Goal: Task Accomplishment & Management: Complete application form

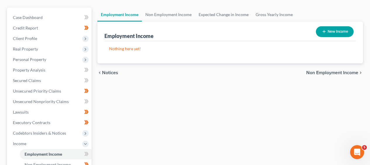
scroll to position [59, 0]
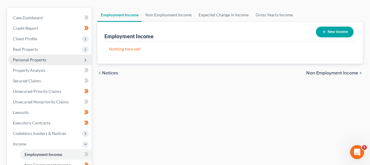
click at [56, 63] on span "Personal Property" at bounding box center [49, 60] width 83 height 11
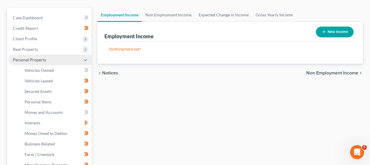
click at [56, 63] on span "Personal Property" at bounding box center [49, 60] width 83 height 11
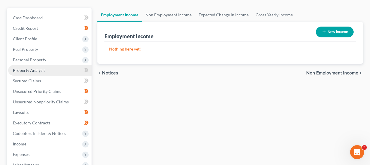
click at [56, 65] on link "Property Analysis" at bounding box center [49, 70] width 83 height 11
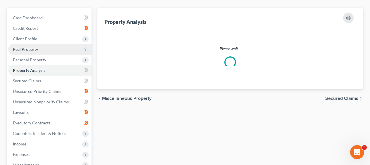
click at [56, 64] on div "Case Dashboard Payments Invoices Payments Payments Credit Report Client Profile…" at bounding box center [49, 107] width 84 height 199
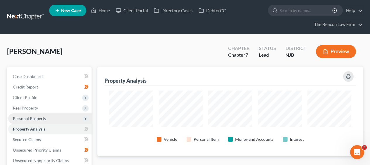
click at [50, 118] on span "Personal Property" at bounding box center [49, 118] width 83 height 11
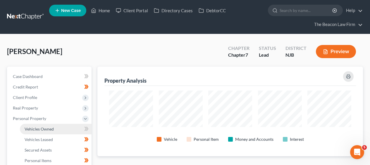
click at [48, 130] on span "Vehicles Owned" at bounding box center [39, 128] width 29 height 5
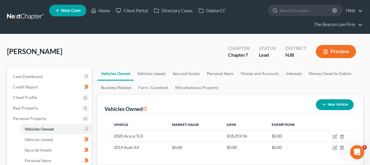
scroll to position [68, 0]
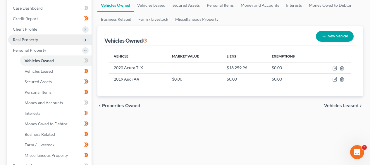
click at [46, 37] on span "Real Property" at bounding box center [49, 39] width 83 height 11
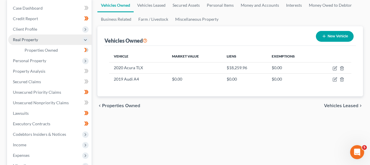
click at [46, 37] on span "Real Property" at bounding box center [49, 39] width 83 height 11
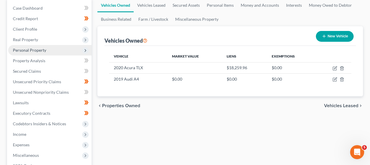
click at [47, 48] on span "Personal Property" at bounding box center [49, 50] width 83 height 11
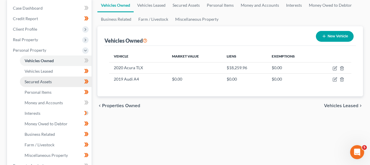
click at [60, 82] on link "Secured Assets" at bounding box center [56, 82] width 72 height 11
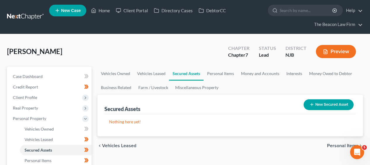
scroll to position [159, 0]
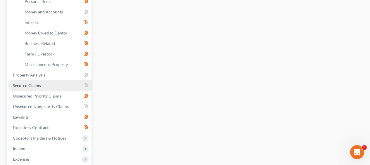
click at [43, 88] on link "Secured Claims" at bounding box center [49, 85] width 83 height 11
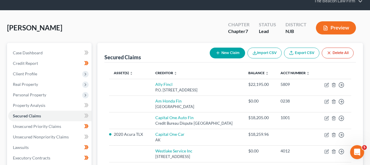
scroll to position [65, 0]
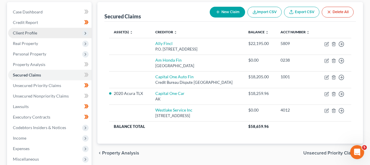
click at [61, 29] on span "Client Profile" at bounding box center [49, 33] width 83 height 11
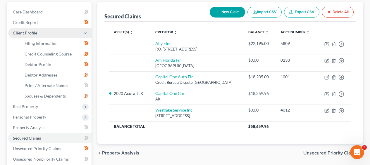
scroll to position [128, 0]
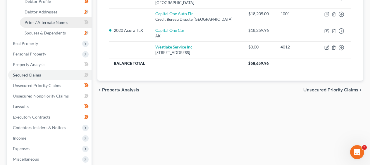
click at [66, 26] on link "Prior / Alternate Names" at bounding box center [56, 22] width 72 height 11
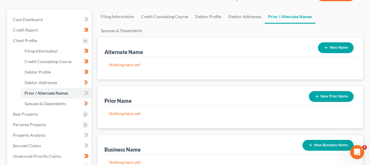
scroll to position [68, 0]
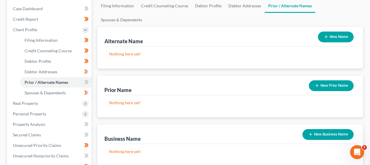
click at [328, 80] on button "New Prior Name" at bounding box center [330, 85] width 45 height 11
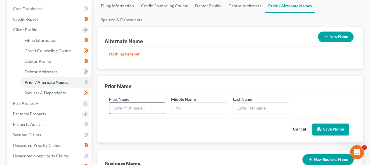
click at [131, 103] on input "text" at bounding box center [137, 108] width 56 height 11
paste input "[PERSON_NAME]"
click at [135, 103] on input "[PERSON_NAME]" at bounding box center [137, 108] width 56 height 11
type input "[PERSON_NAME]"
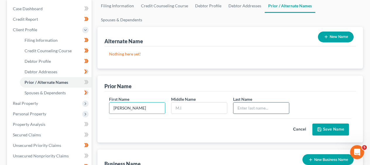
click at [248, 103] on input "text" at bounding box center [261, 108] width 56 height 11
paste input "[PERSON_NAME]"
type input "[PERSON_NAME]"
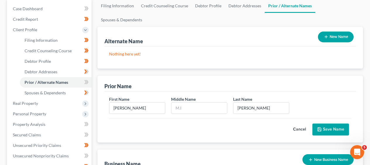
click at [327, 124] on button "Save Name" at bounding box center [330, 130] width 37 height 12
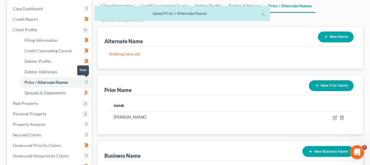
click at [86, 84] on icon at bounding box center [86, 82] width 4 height 7
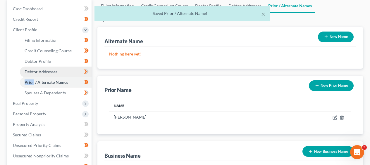
click at [63, 74] on link "Debtor Addresses" at bounding box center [56, 72] width 72 height 11
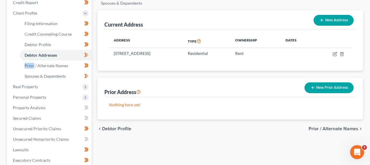
scroll to position [55, 0]
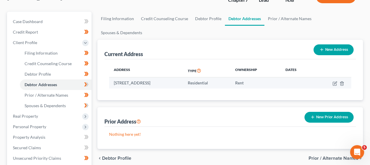
click at [178, 77] on td "[STREET_ADDRESS]" at bounding box center [146, 82] width 74 height 11
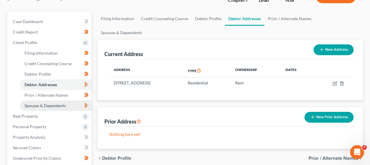
click at [77, 108] on link "Spouses & Dependents" at bounding box center [56, 105] width 72 height 11
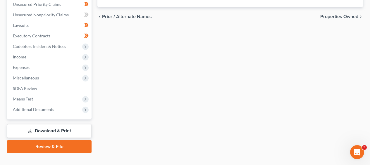
scroll to position [219, 0]
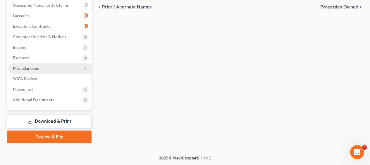
click at [60, 68] on span "Miscellaneous" at bounding box center [49, 68] width 83 height 11
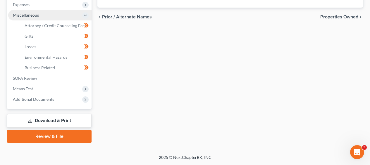
scroll to position [208, 0]
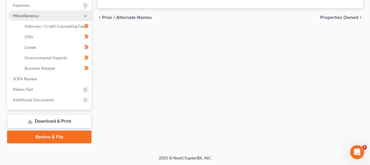
click at [66, 11] on span "Miscellaneous" at bounding box center [49, 16] width 83 height 11
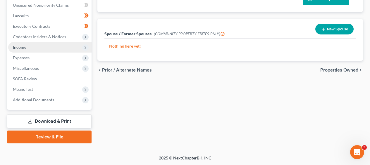
click at [69, 47] on span "Income" at bounding box center [49, 47] width 83 height 11
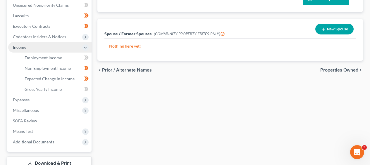
scroll to position [197, 0]
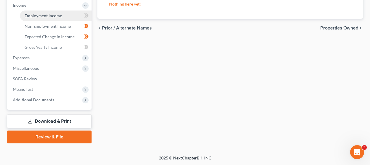
click at [67, 18] on link "Employment Income" at bounding box center [56, 16] width 72 height 11
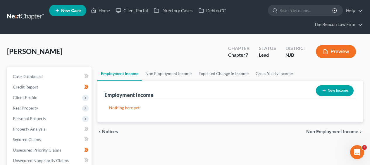
click at [328, 95] on button "New Income" at bounding box center [335, 90] width 38 height 11
select select "0"
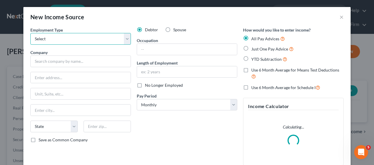
click at [108, 35] on select "Select Full or [DEMOGRAPHIC_DATA] Employment Self Employment" at bounding box center [80, 39] width 100 height 12
select select "0"
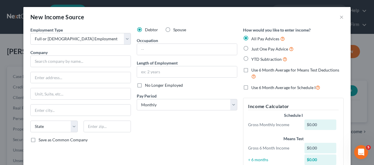
click at [84, 54] on div "Company *" at bounding box center [80, 58] width 100 height 18
click at [84, 59] on input "text" at bounding box center [80, 62] width 100 height 12
paste input "Briljent"
type input "Briljent"
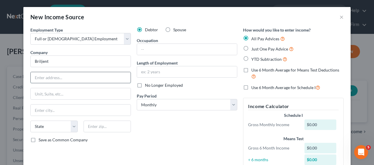
click at [69, 75] on input "text" at bounding box center [81, 77] width 100 height 11
paste input "6114 Constitution"
type input "[STREET_ADDRESS]"
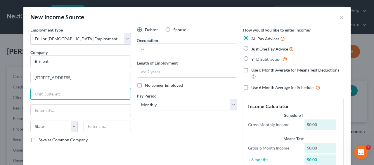
paste input "Suite 101"
type input "Suite 101"
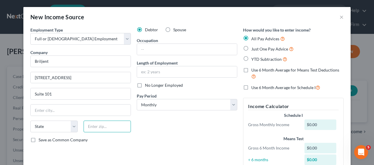
click at [98, 129] on input "text" at bounding box center [107, 127] width 47 height 12
paste input "64804"
type input "64804"
type input "Joplin"
select select "26"
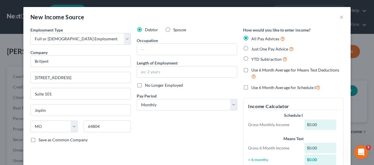
click at [96, 86] on div "Employment Type * Select Full or [DEMOGRAPHIC_DATA] Employment Self Employment …" at bounding box center [80, 101] width 106 height 149
drag, startPoint x: 73, startPoint y: 108, endPoint x: 27, endPoint y: 107, distance: 45.6
click at [27, 107] on div "Employment Type * Select Full or [DEMOGRAPHIC_DATA] Employment Self Employment …" at bounding box center [80, 101] width 106 height 149
drag, startPoint x: 161, startPoint y: 51, endPoint x: 166, endPoint y: 50, distance: 4.5
click at [161, 51] on input "text" at bounding box center [187, 49] width 100 height 11
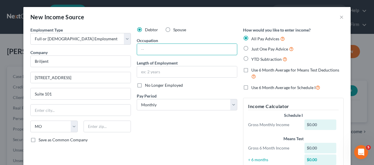
paste input "Instructional Designer III"
type input "Instructional Designer III"
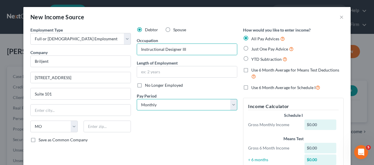
click at [170, 100] on select "Select Monthly Twice Monthly Every Other Week Weekly" at bounding box center [187, 105] width 100 height 12
select select "1"
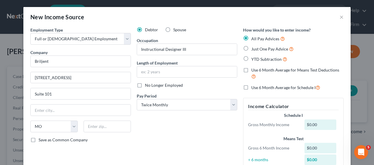
click at [268, 56] on label "YTD Subtraction" at bounding box center [269, 59] width 36 height 7
click at [257, 56] on input "YTD Subtraction" at bounding box center [256, 58] width 4 height 4
radio input "true"
click at [268, 51] on span "Just One Pay Advice" at bounding box center [269, 48] width 37 height 5
click at [257, 49] on input "Just One Pay Advice" at bounding box center [256, 48] width 4 height 4
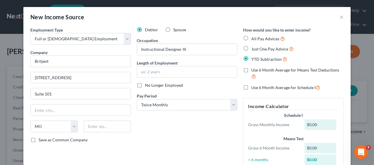
radio input "true"
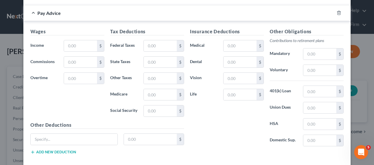
scroll to position [205, 0]
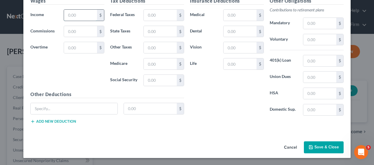
click at [81, 19] on input "text" at bounding box center [80, 15] width 33 height 11
click at [74, 18] on input "text" at bounding box center [80, 15] width 33 height 11
paste input "2,164.26"
type input "2,164.26"
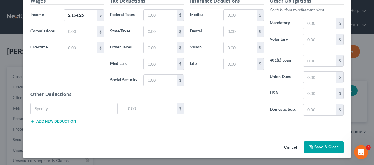
click at [86, 33] on input "text" at bounding box center [80, 31] width 33 height 11
click at [157, 16] on input "text" at bounding box center [160, 15] width 33 height 11
paste input "295.87"
type input "295.87"
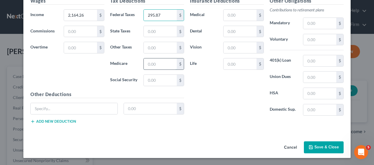
click at [155, 65] on input "text" at bounding box center [160, 63] width 33 height 11
paste input "27.74"
type input "27.74"
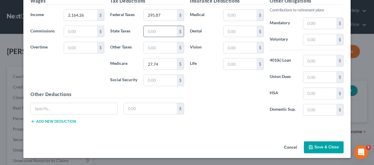
click at [162, 33] on input "text" at bounding box center [160, 31] width 33 height 11
paste input "91.07"
type input "91.07"
click at [160, 77] on input "text" at bounding box center [160, 80] width 33 height 11
paste input "118.60"
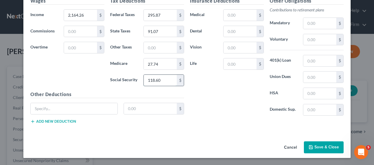
type input "118.60"
click at [233, 46] on input "text" at bounding box center [239, 47] width 33 height 11
paste input "2.15"
type input "2.15"
click at [313, 43] on input "text" at bounding box center [319, 39] width 33 height 11
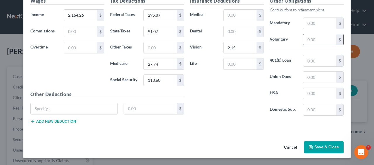
paste input "43.27"
type input "43.27"
click at [235, 34] on input "text" at bounding box center [239, 31] width 33 height 11
type input "7.12"
drag, startPoint x: 119, startPoint y: 104, endPoint x: 116, endPoint y: 106, distance: 4.2
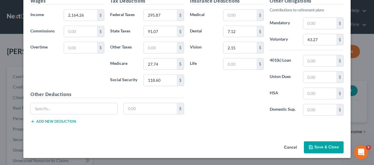
click at [121, 104] on div "$" at bounding box center [154, 109] width 67 height 12
click at [116, 106] on div at bounding box center [73, 109] width 93 height 12
drag, startPoint x: 116, startPoint y: 106, endPoint x: 110, endPoint y: 108, distance: 5.7
click at [116, 106] on div at bounding box center [73, 109] width 93 height 12
click at [110, 108] on input "text" at bounding box center [74, 108] width 87 height 11
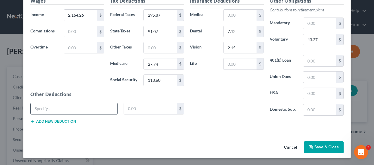
drag, startPoint x: 110, startPoint y: 108, endPoint x: 95, endPoint y: 111, distance: 15.2
click at [109, 108] on input "text" at bounding box center [74, 108] width 87 height 11
type input "Employee Loan"
type input "100"
click at [69, 122] on button "Add new deduction" at bounding box center [53, 121] width 46 height 5
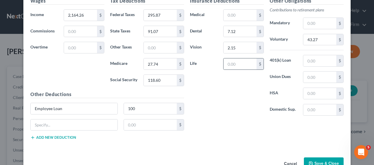
click at [223, 63] on div "$" at bounding box center [243, 64] width 41 height 12
click at [224, 62] on input "text" at bounding box center [239, 63] width 33 height 11
type input "0.66"
click at [86, 120] on input "text" at bounding box center [74, 124] width 87 height 11
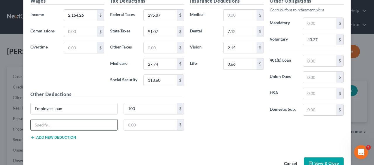
type input "H"
click at [303, 93] on input "text" at bounding box center [319, 93] width 33 height 11
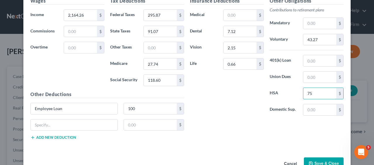
type input "75"
click at [238, 18] on input "text" at bounding box center [239, 15] width 33 height 11
type input "0"
type input "167.09"
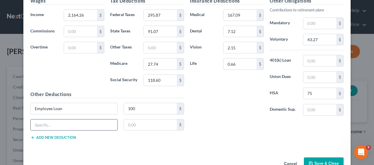
click at [88, 122] on input "text" at bounding box center [74, 124] width 87 height 11
type input "1"
type input "Short Term Disability"
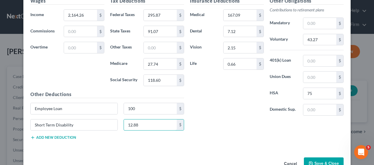
type input "12.88"
click at [72, 138] on button "Add new deduction" at bounding box center [53, 137] width 46 height 5
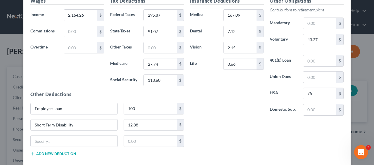
click at [68, 153] on button "Add new deduction" at bounding box center [53, 154] width 46 height 5
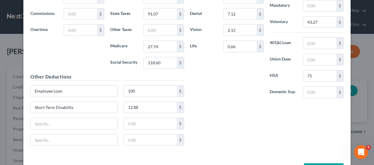
scroll to position [245, 0]
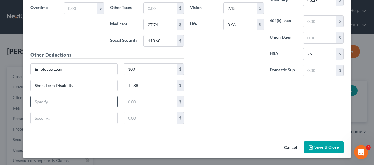
click at [82, 103] on input "text" at bounding box center [74, 101] width 87 height 11
type input "Vol Employee Life"
type input "3.92"
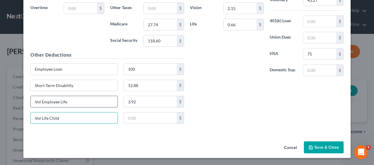
type input "Vol Life Child"
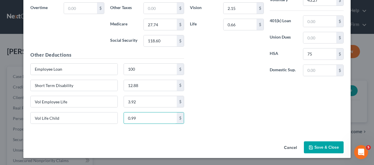
type input "0.99"
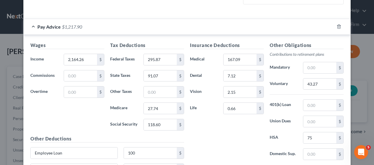
scroll to position [148, 0]
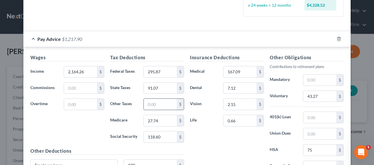
click at [160, 107] on input "text" at bounding box center [160, 104] width 33 height 11
type input "21.32"
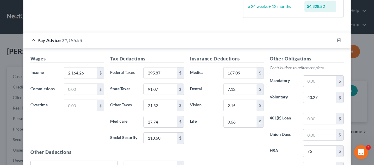
click at [262, 42] on div "Pay Advice $1,196.58" at bounding box center [178, 39] width 311 height 15
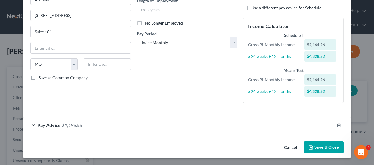
scroll to position [62, 0]
click at [114, 124] on div "Pay Advice $1,196.58" at bounding box center [178, 124] width 311 height 15
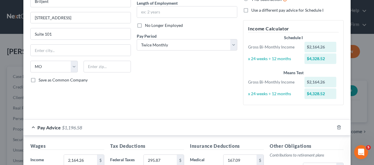
scroll to position [36, 0]
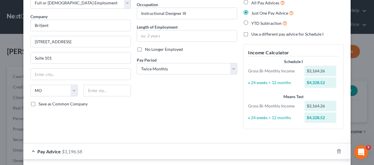
click at [261, 3] on span "All Pay Advices" at bounding box center [265, 2] width 28 height 5
click at [257, 3] on input "All Pay Advices" at bounding box center [256, 1] width 4 height 4
radio input "true"
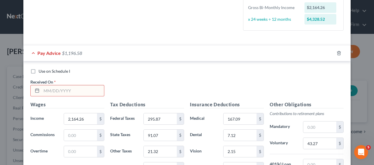
scroll to position [155, 0]
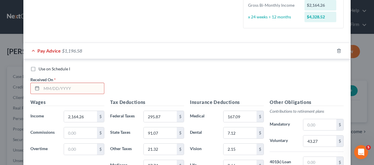
click at [92, 92] on input "text" at bounding box center [72, 88] width 63 height 11
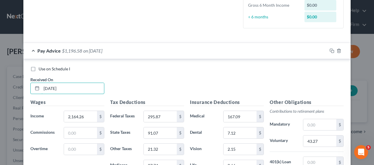
type input "[DATE]"
click at [327, 50] on div at bounding box center [338, 50] width 23 height 9
click at [331, 51] on icon "button" at bounding box center [332, 50] width 5 height 5
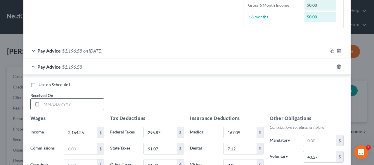
click at [75, 100] on input "text" at bounding box center [72, 104] width 63 height 11
type input "[DATE]"
click at [261, 72] on div "Pay Advice $1,196.58 on [DATE]" at bounding box center [175, 66] width 304 height 15
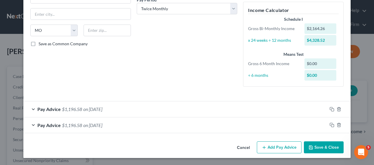
scroll to position [96, 0]
click at [327, 123] on div at bounding box center [338, 124] width 23 height 9
click at [331, 124] on rect "button" at bounding box center [332, 125] width 3 height 3
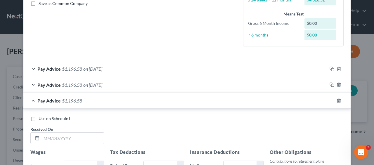
scroll to position [163, 0]
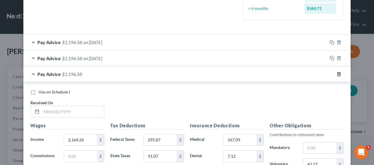
click at [337, 74] on icon "button" at bounding box center [339, 74] width 5 height 5
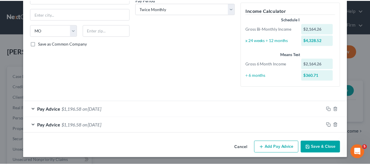
scroll to position [96, 0]
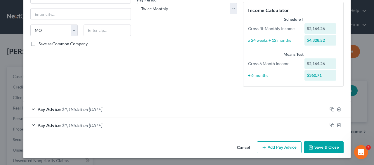
click at [320, 143] on button "Save & Close" at bounding box center [324, 147] width 40 height 12
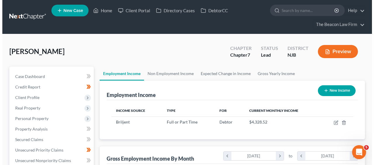
scroll to position [292025, 291982]
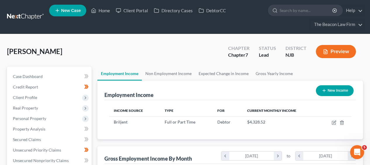
click at [332, 94] on button "New Income" at bounding box center [335, 90] width 38 height 11
select select "0"
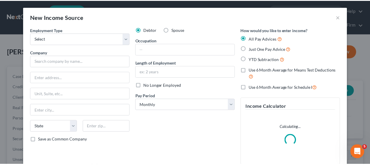
scroll to position [105, 150]
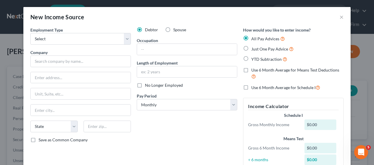
click at [342, 17] on div "New Income Source ×" at bounding box center [186, 17] width 327 height 20
click at [340, 18] on button "×" at bounding box center [341, 16] width 4 height 7
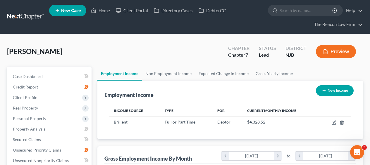
scroll to position [292025, 291982]
